Goal: Navigation & Orientation: Find specific page/section

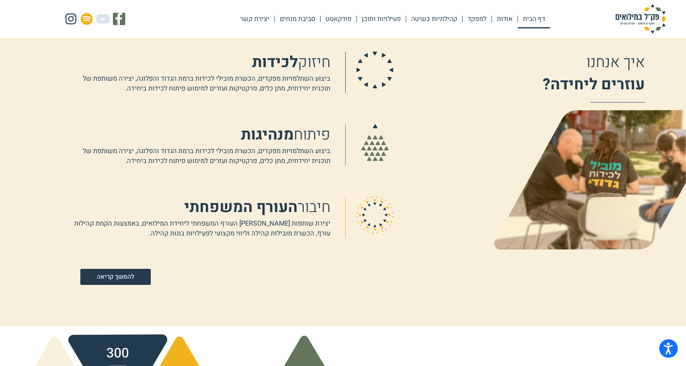
scroll to position [618, 0]
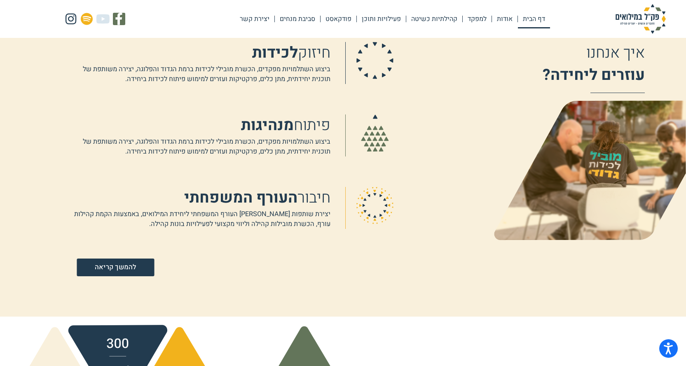
click at [135, 265] on span "להמשך קריאה" at bounding box center [115, 267] width 41 height 7
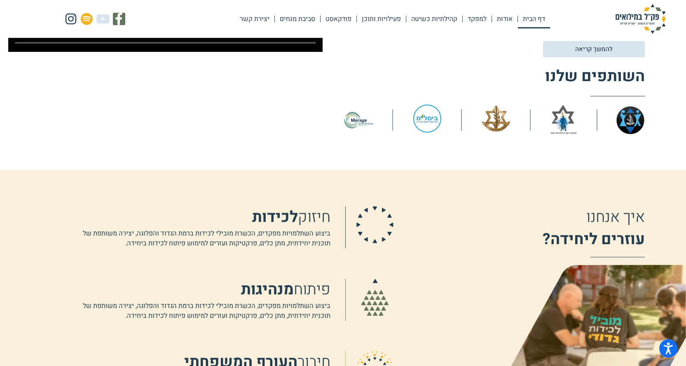
scroll to position [453, 0]
click at [385, 20] on link "פעילויות ותוכן" at bounding box center [381, 18] width 49 height 19
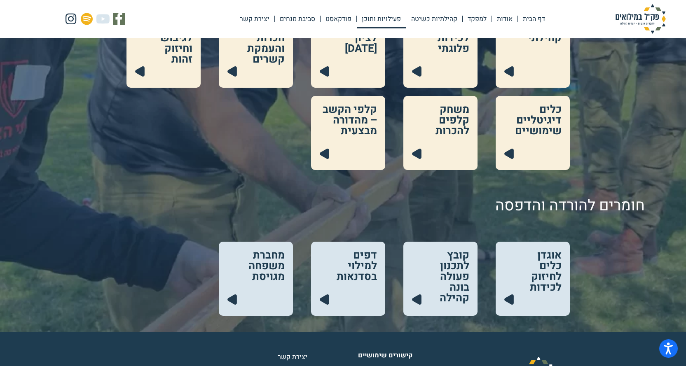
scroll to position [330, 0]
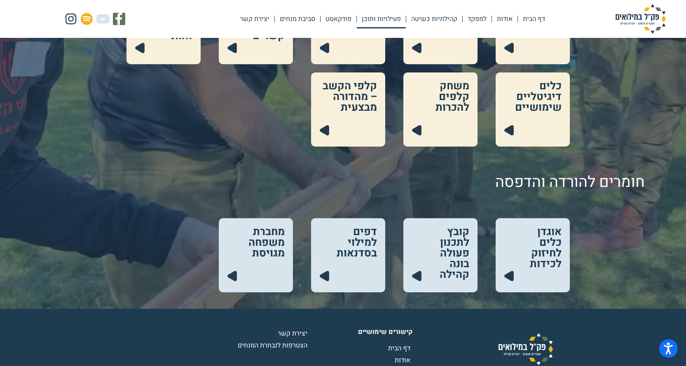
click at [273, 239] on link at bounding box center [256, 255] width 74 height 74
